Goal: Transaction & Acquisition: Purchase product/service

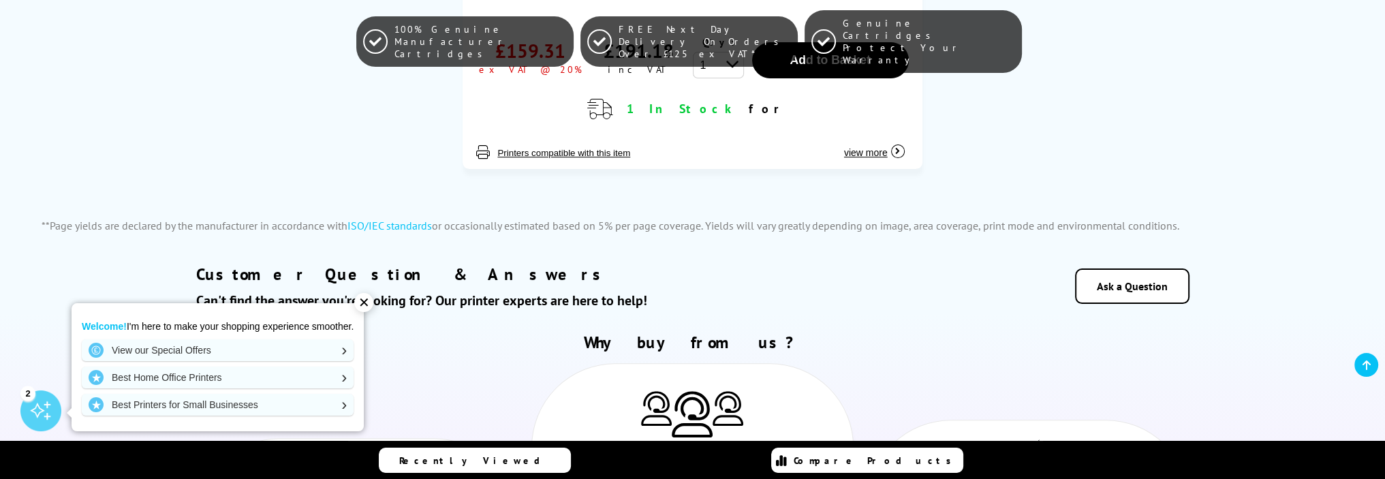
scroll to position [545, 0]
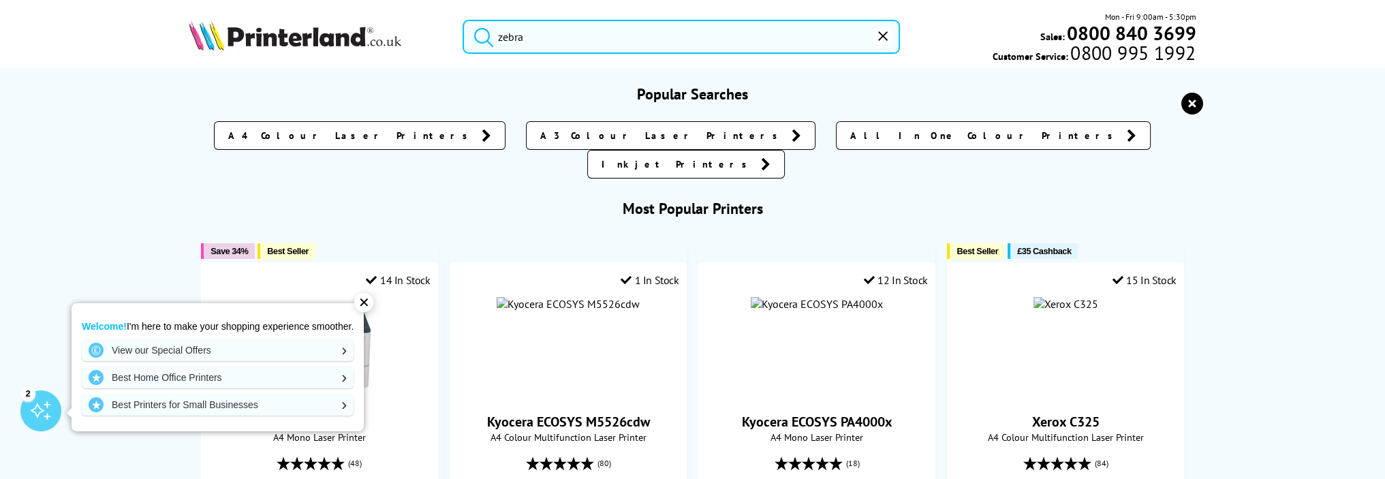
click at [600, 40] on input "zebra" at bounding box center [681, 37] width 437 height 34
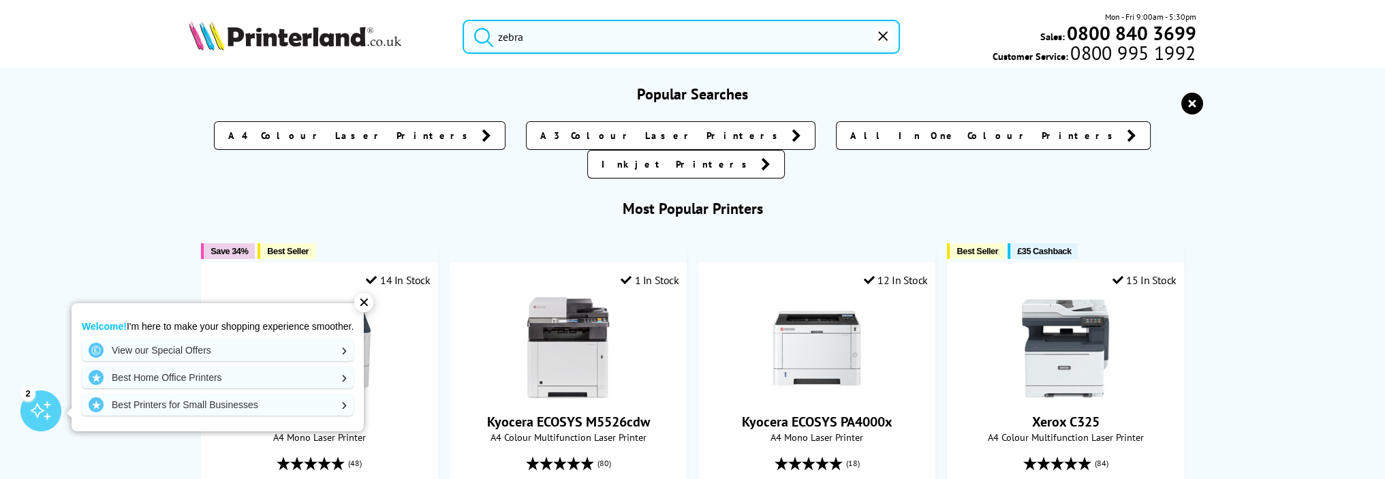
click at [463, 20] on button "submit" at bounding box center [480, 35] width 34 height 30
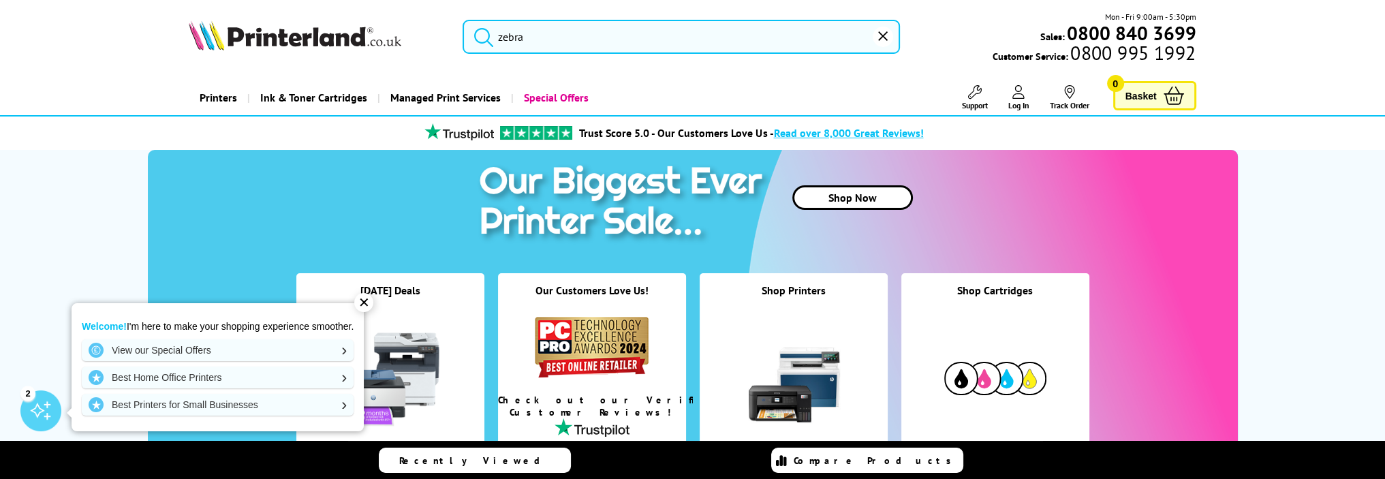
click at [551, 46] on input "zebra" at bounding box center [681, 37] width 437 height 34
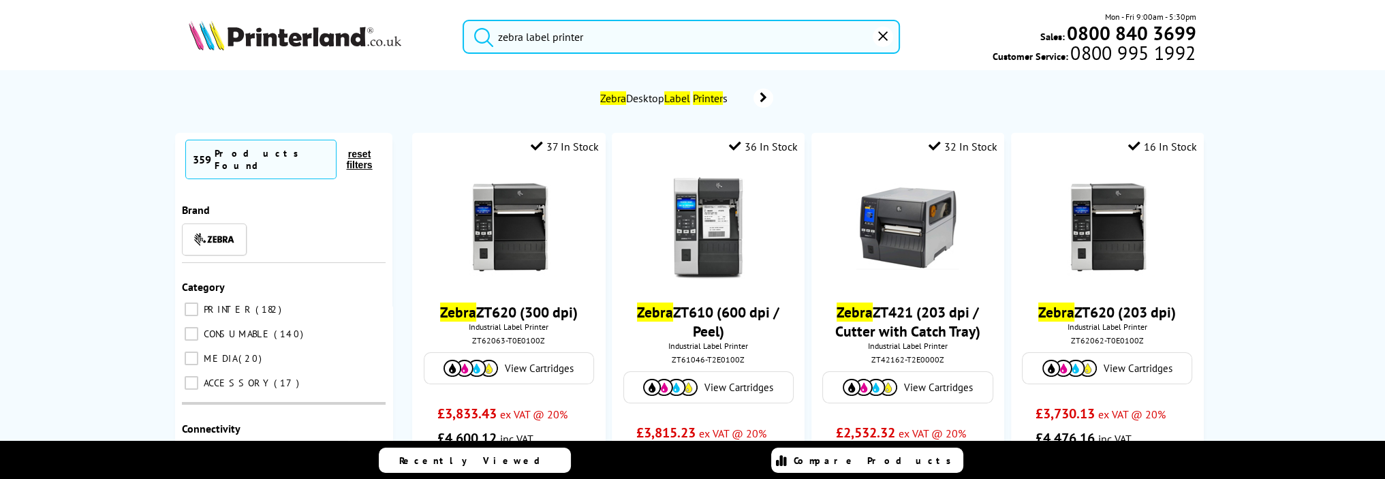
click at [463, 20] on button "submit" at bounding box center [480, 35] width 34 height 30
click at [552, 34] on input "zebra label printer" at bounding box center [681, 37] width 437 height 34
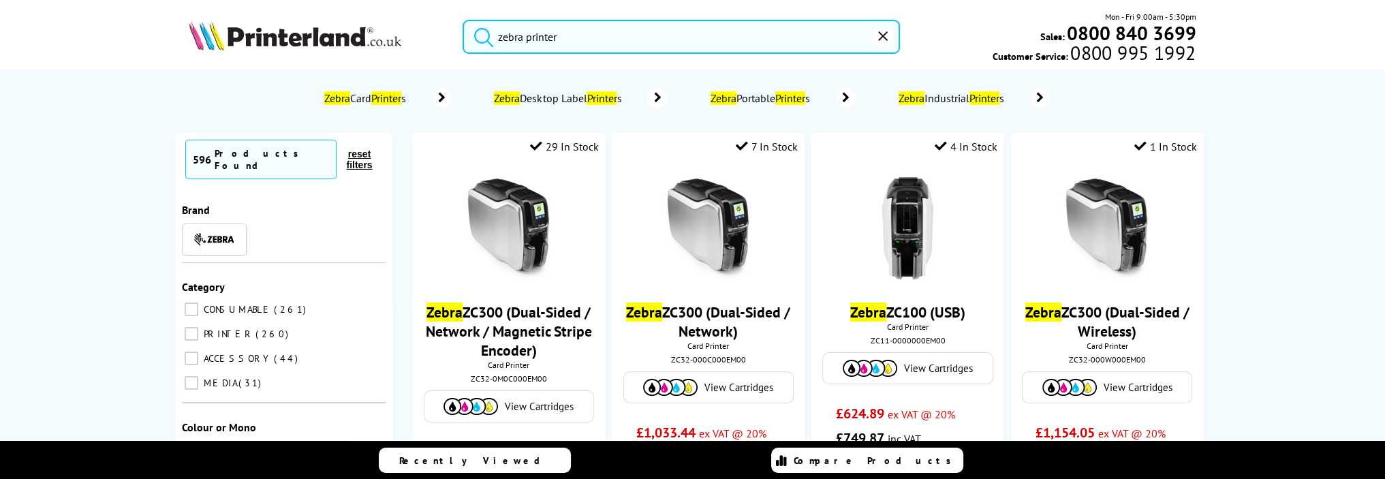
click at [608, 38] on input "zebra printer" at bounding box center [681, 37] width 437 height 34
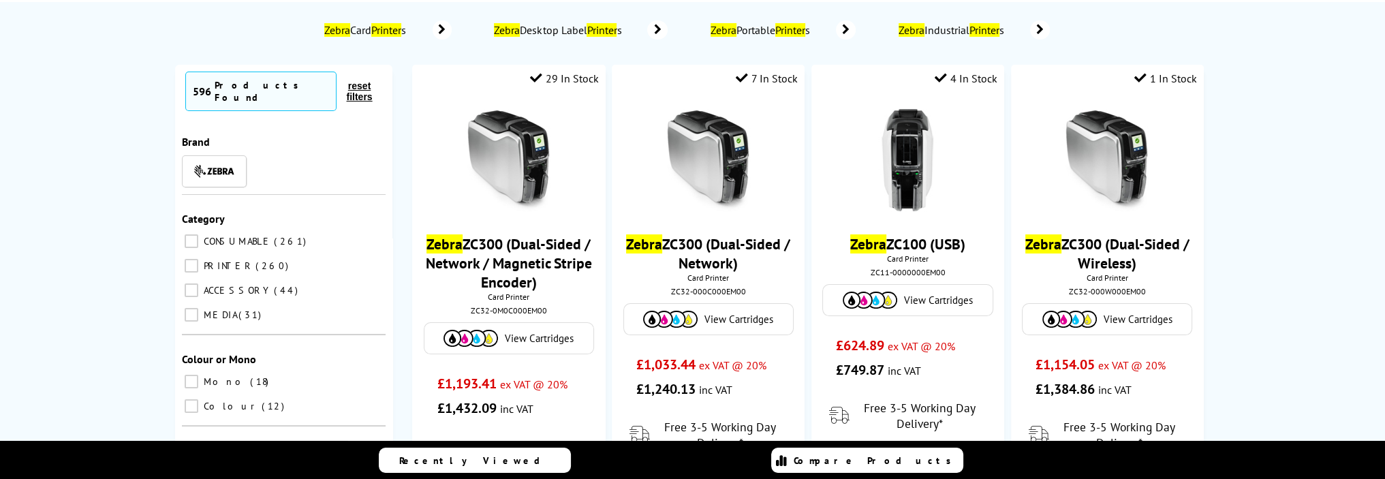
type input "zebra printer"
click at [188, 259] on input "PRINTER 260" at bounding box center [192, 266] width 14 height 14
checkbox input "true"
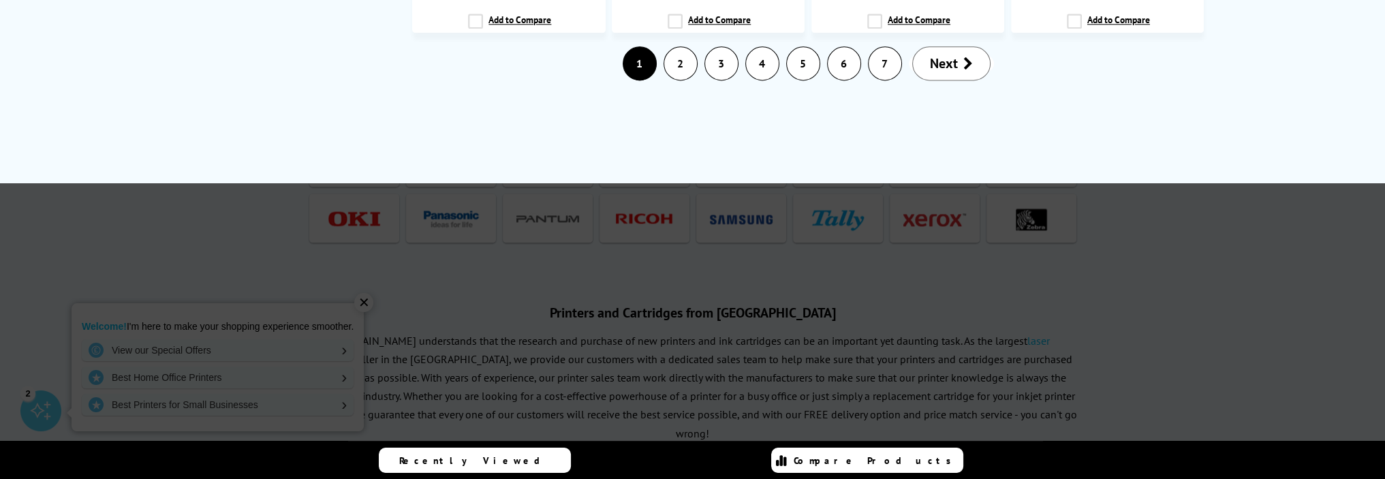
scroll to position [2385, 0]
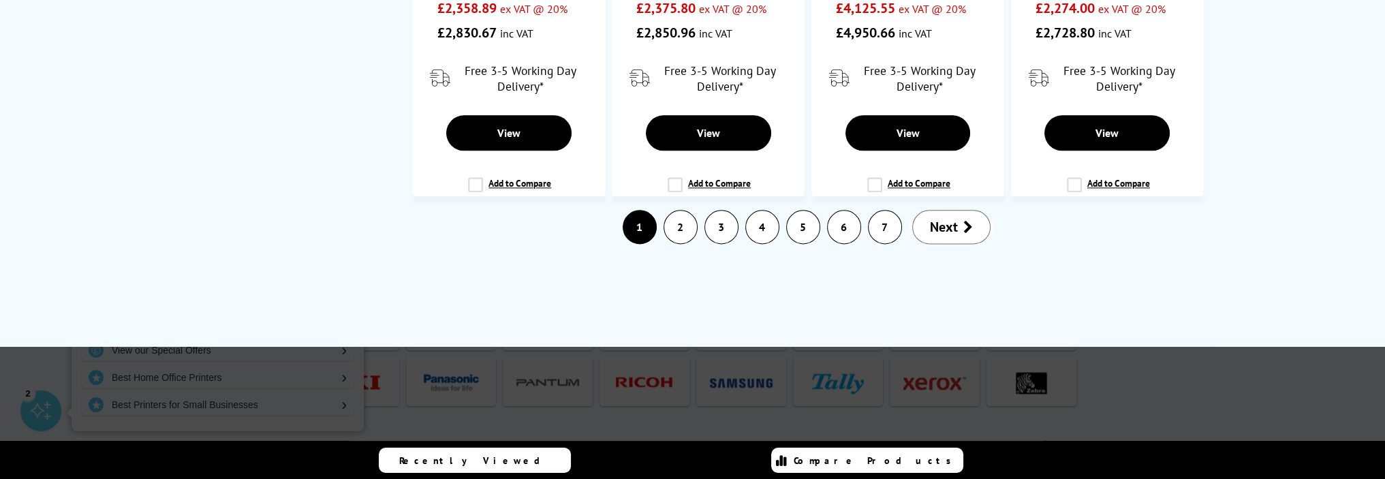
click at [957, 224] on span "Next" at bounding box center [944, 227] width 28 height 18
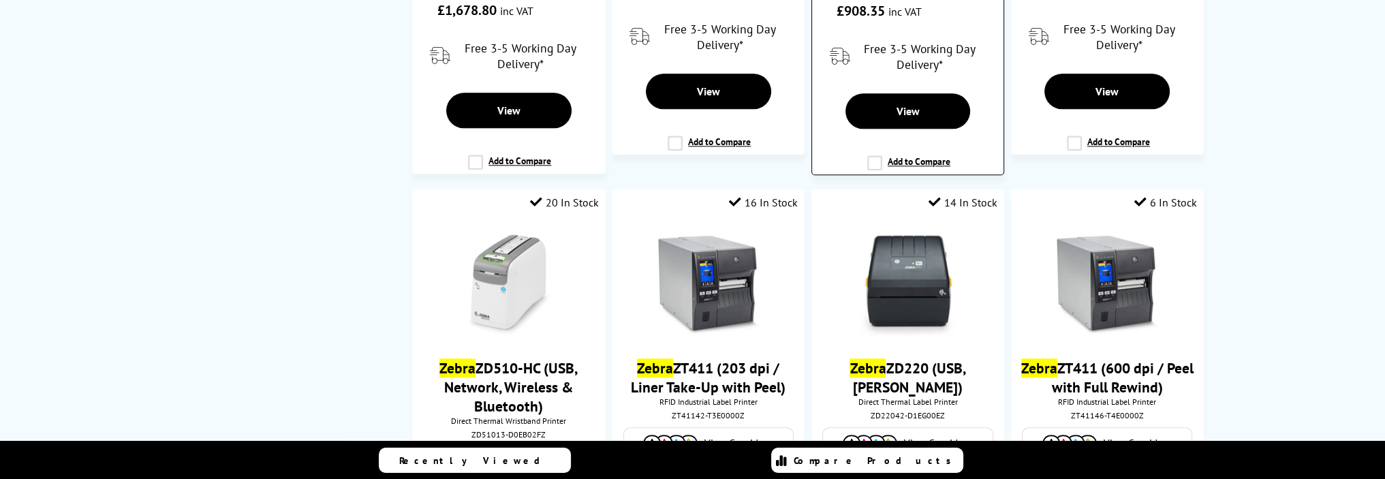
scroll to position [1976, 0]
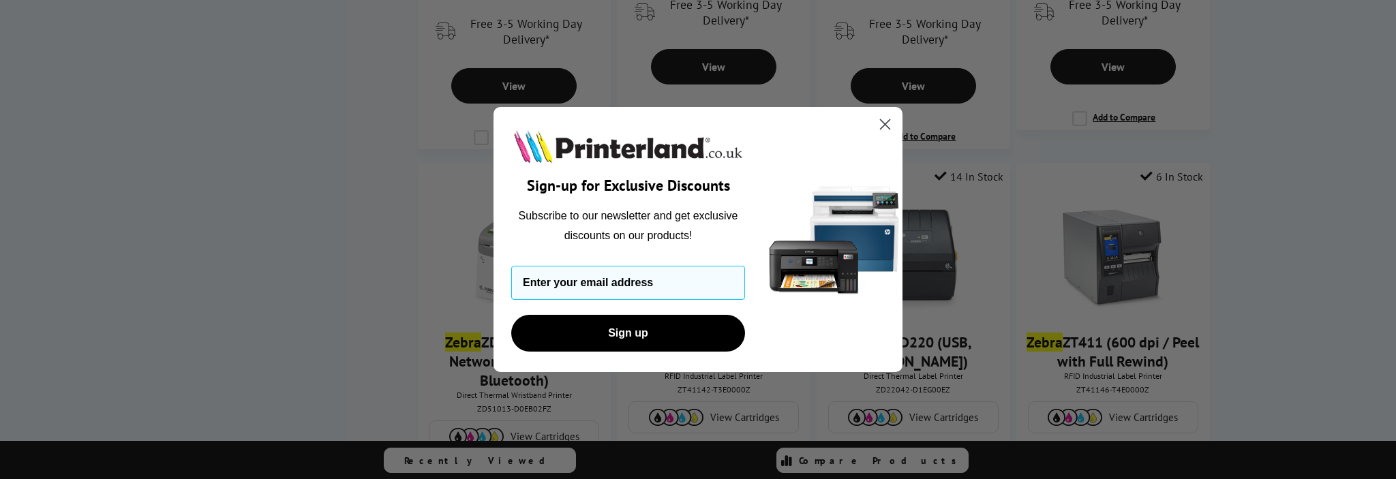
drag, startPoint x: 873, startPoint y: 127, endPoint x: 895, endPoint y: 164, distance: 43.1
click at [873, 127] on icon "Close dialog" at bounding box center [885, 124] width 24 height 24
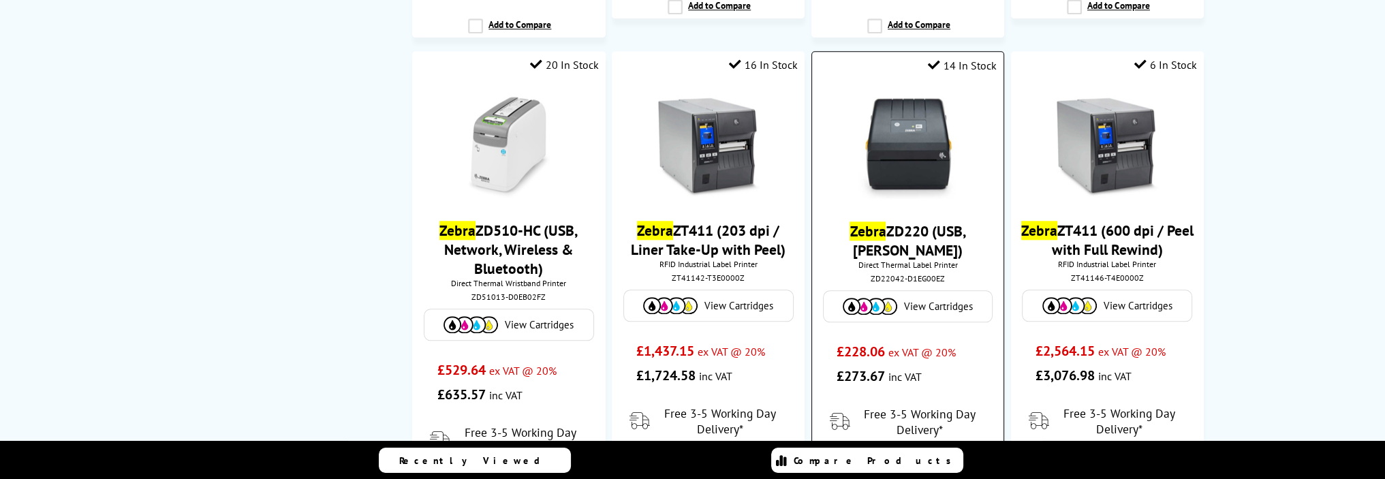
scroll to position [2112, 0]
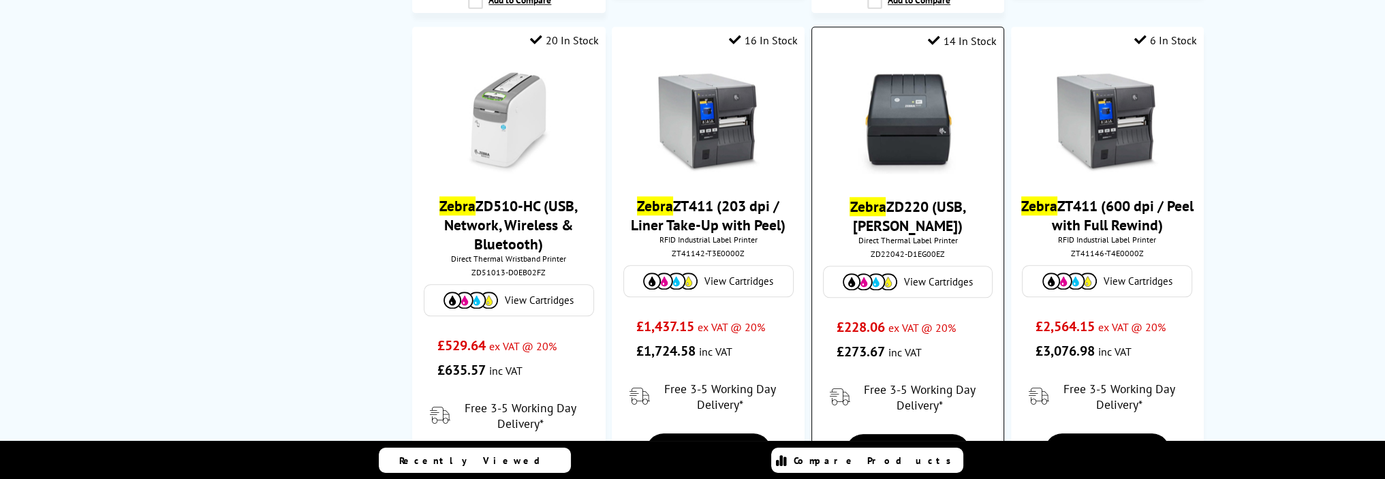
click at [886, 204] on link "Zebra ZD220 (USB, [PERSON_NAME])" at bounding box center [908, 216] width 116 height 38
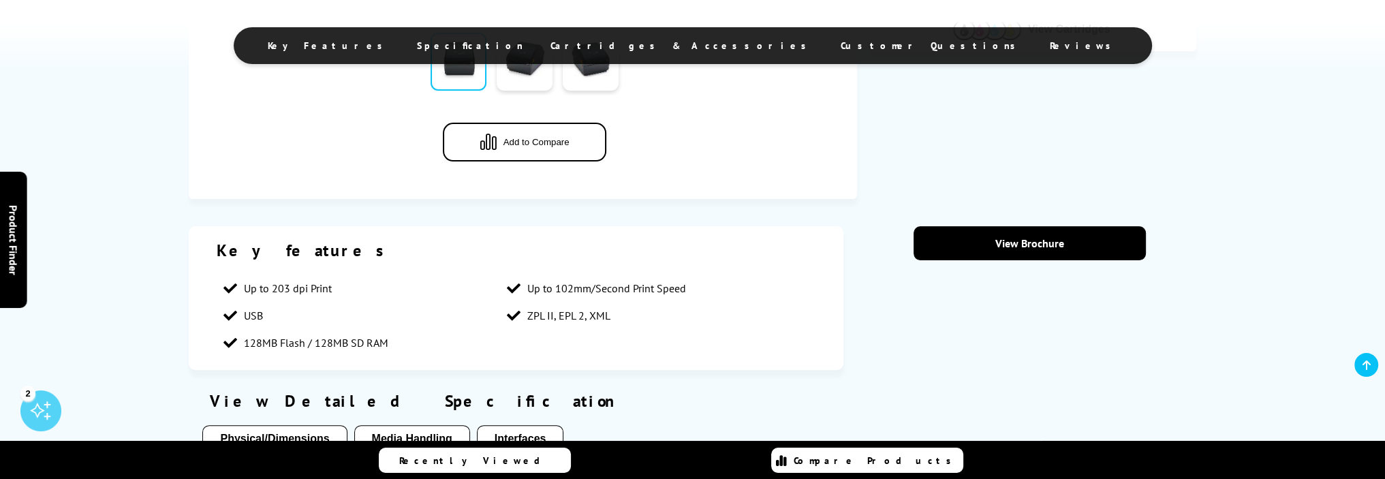
scroll to position [613, 0]
